Goal: Task Accomplishment & Management: Use online tool/utility

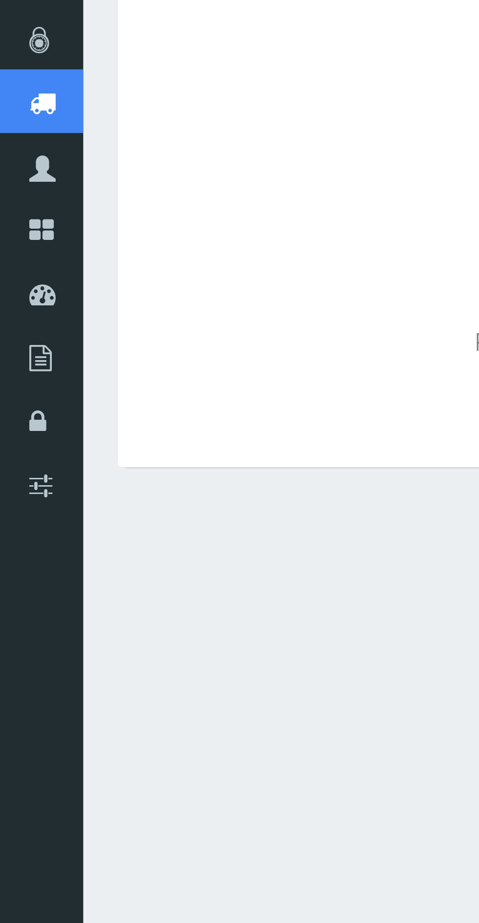
click at [19, 130] on link "Compras" at bounding box center [14, 130] width 29 height 22
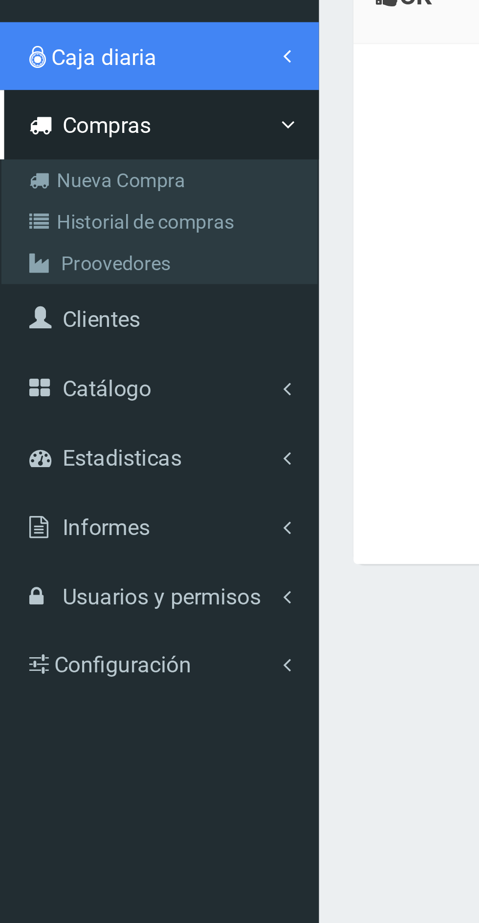
click at [64, 117] on link "Caja diaria" at bounding box center [56, 115] width 112 height 24
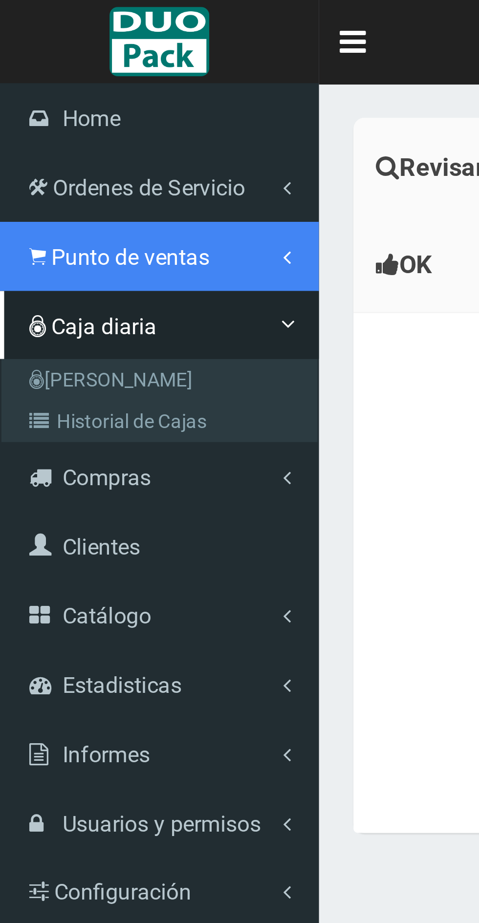
click at [71, 83] on link "Punto de ventas" at bounding box center [56, 90] width 112 height 24
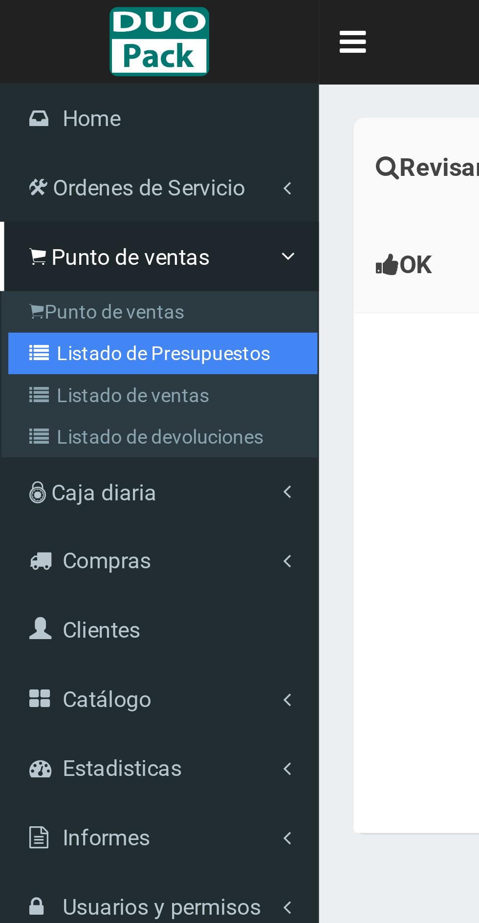
click at [86, 124] on link "Listado de Presupuestos" at bounding box center [57, 124] width 109 height 15
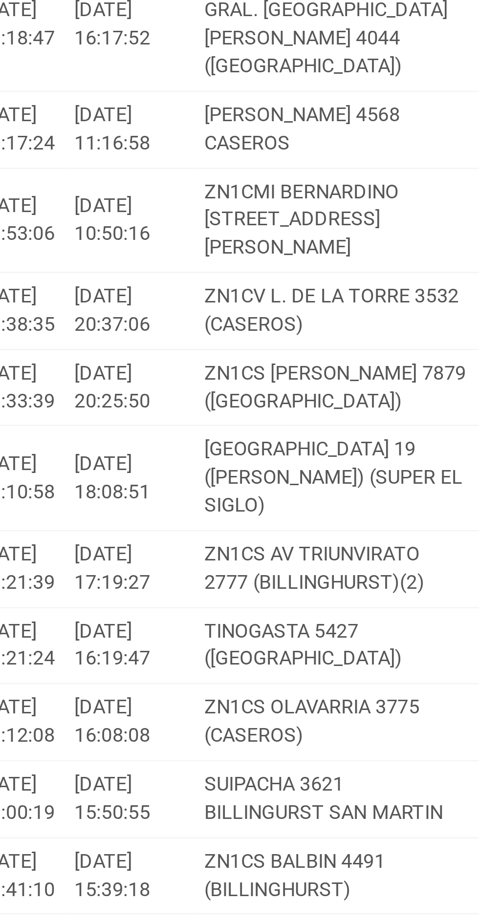
scroll to position [9288, 0]
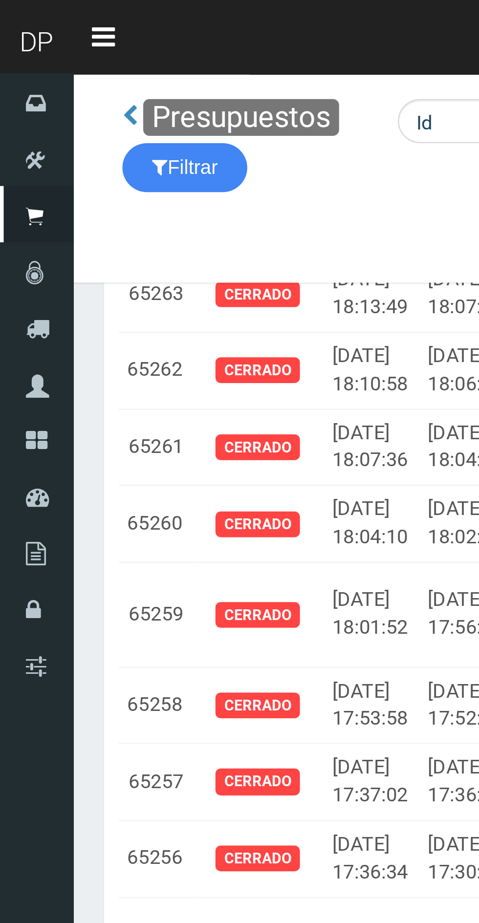
scroll to position [0, 30]
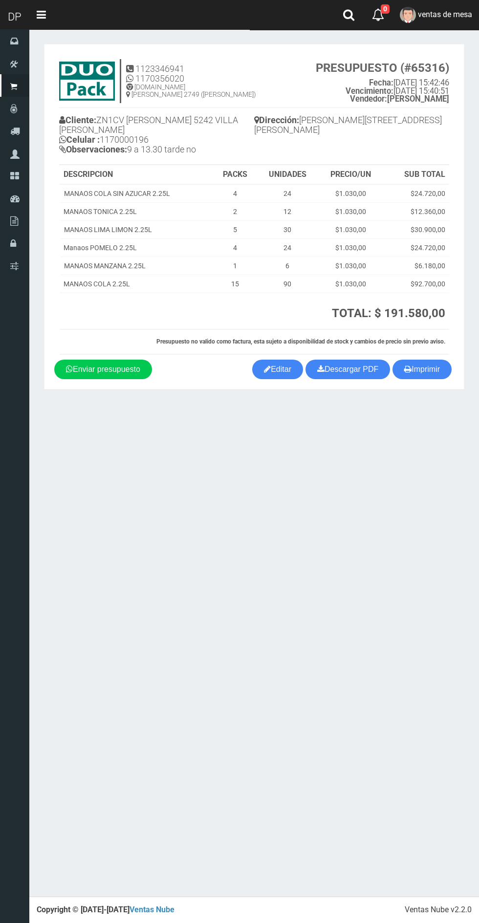
click at [264, 369] on icon at bounding box center [267, 369] width 7 height 14
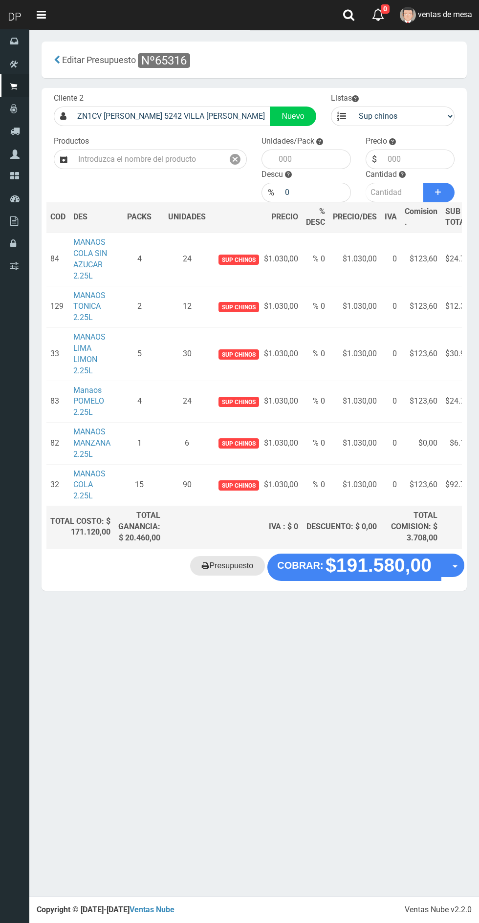
click at [219, 574] on link "Presupuesto" at bounding box center [227, 566] width 75 height 20
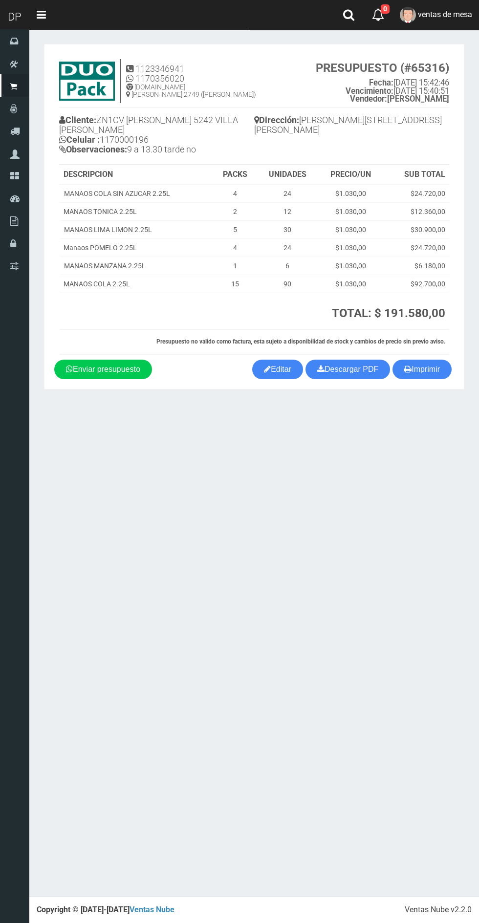
click at [264, 369] on icon at bounding box center [267, 369] width 7 height 14
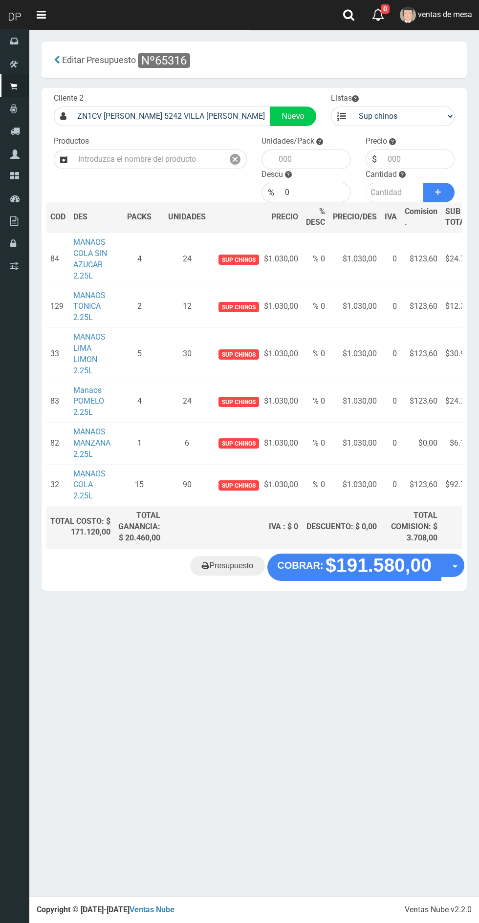
scroll to position [0, 1]
